Goal: Task Accomplishment & Management: Use online tool/utility

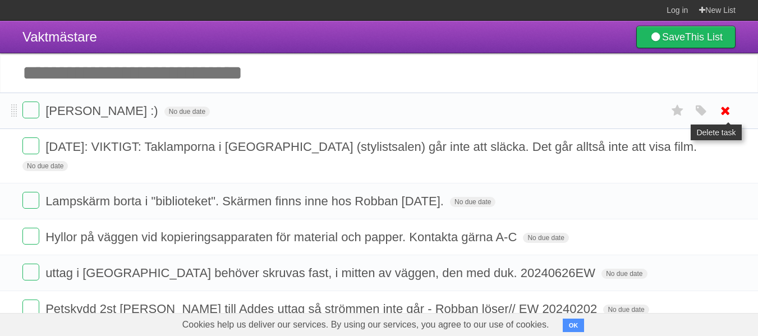
click at [729, 109] on icon at bounding box center [726, 111] width 16 height 19
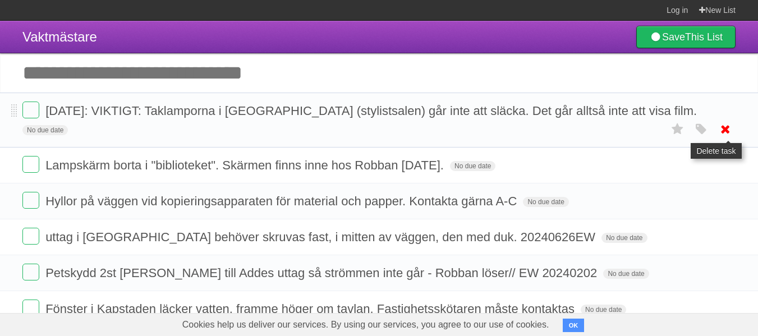
click at [731, 128] on icon at bounding box center [726, 129] width 16 height 19
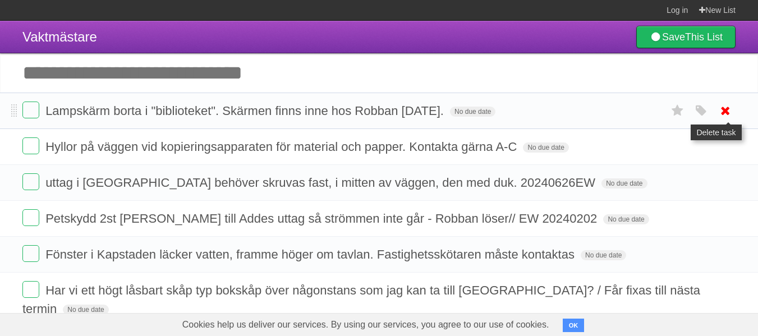
click at [726, 112] on icon at bounding box center [726, 111] width 16 height 19
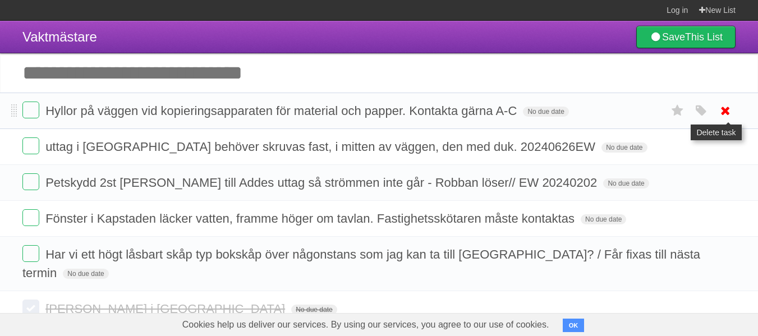
click at [726, 109] on icon at bounding box center [726, 111] width 16 height 19
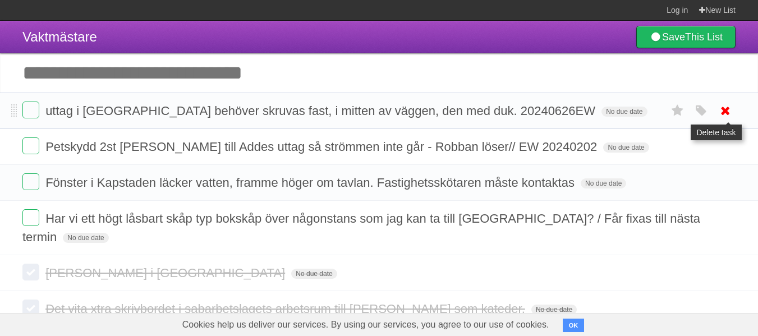
click at [725, 112] on icon at bounding box center [726, 111] width 16 height 19
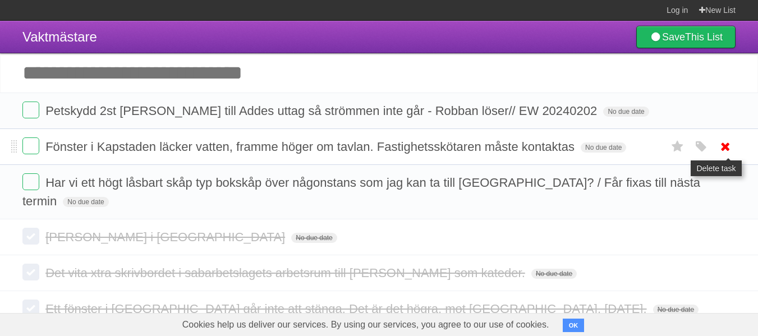
click at [730, 145] on icon at bounding box center [726, 147] width 16 height 19
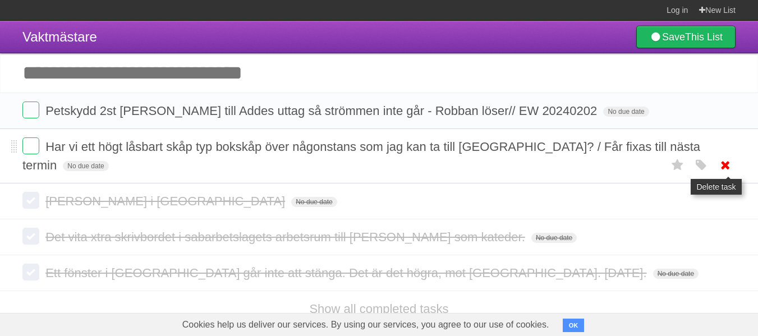
click at [727, 160] on icon at bounding box center [726, 165] width 16 height 19
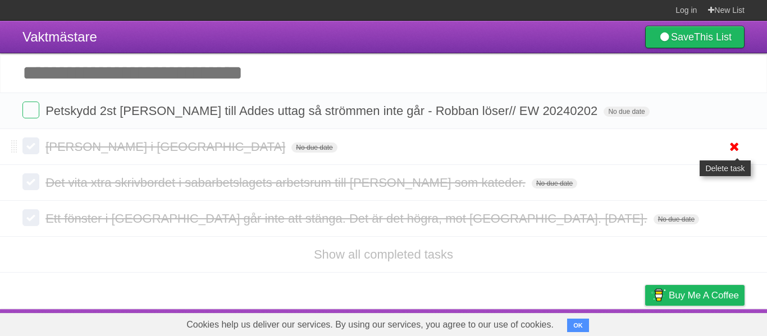
click at [738, 145] on icon at bounding box center [734, 147] width 16 height 19
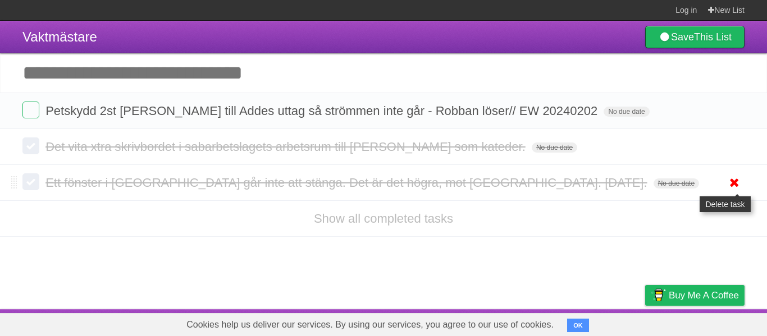
click at [735, 185] on icon at bounding box center [734, 182] width 16 height 19
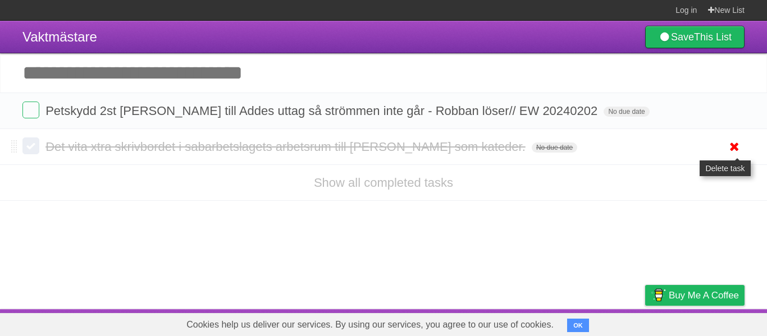
click at [736, 141] on icon at bounding box center [734, 147] width 16 height 19
